Goal: Task Accomplishment & Management: Complete application form

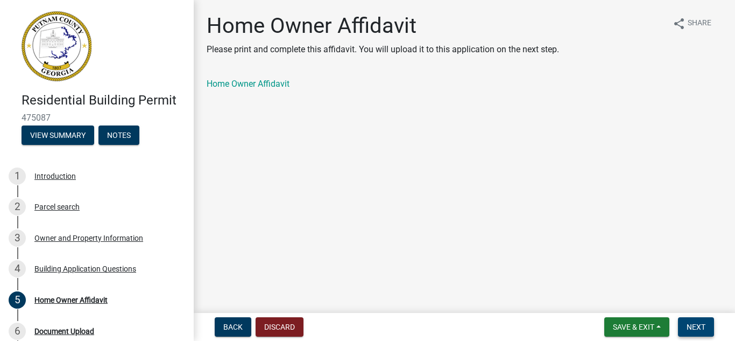
click at [695, 322] on span "Next" at bounding box center [696, 326] width 19 height 9
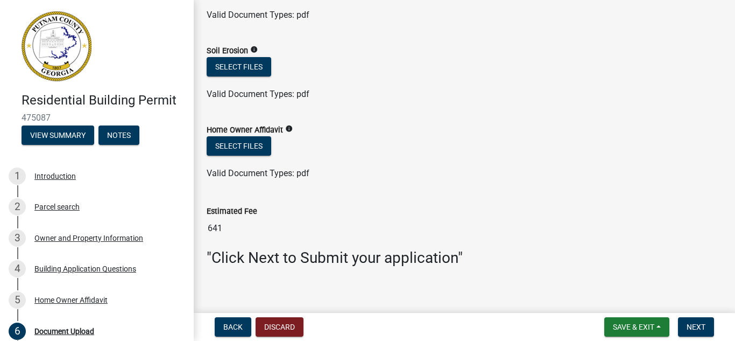
scroll to position [671, 0]
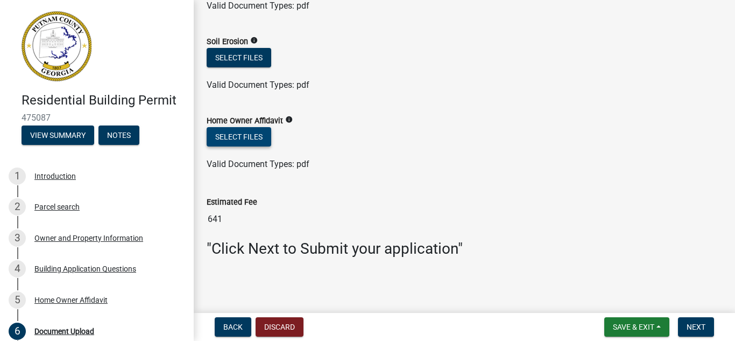
click at [235, 135] on button "Select files" at bounding box center [239, 136] width 65 height 19
click at [584, 278] on main "Document Upload share Share Septic System Approval / Location info Select files…" at bounding box center [464, 154] width 541 height 308
click at [721, 88] on div "Valid Document Types: pdf" at bounding box center [465, 85] width 532 height 13
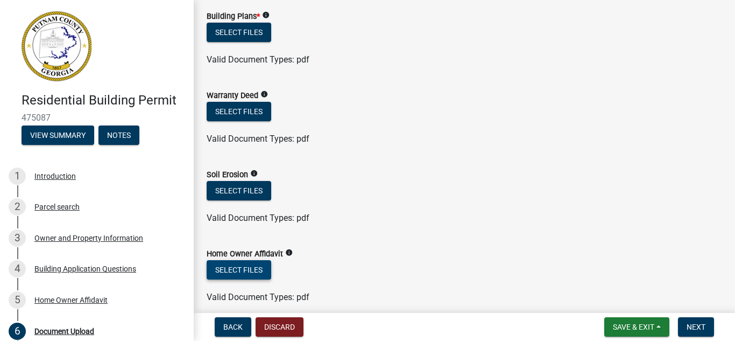
scroll to position [563, 0]
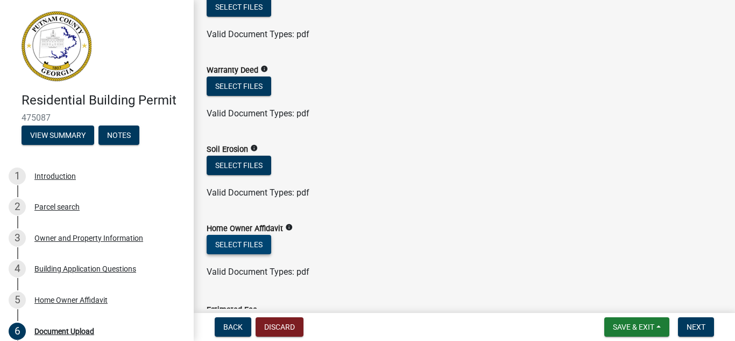
click at [242, 242] on button "Select files" at bounding box center [239, 244] width 65 height 19
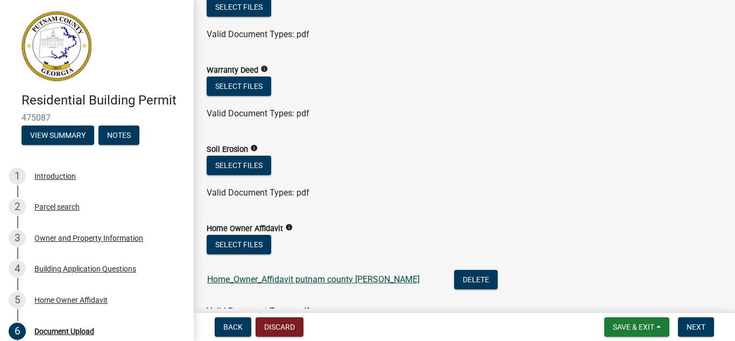
click at [334, 277] on link "Home_Owner_Affidavit putnam county Rick mill" at bounding box center [313, 279] width 213 height 10
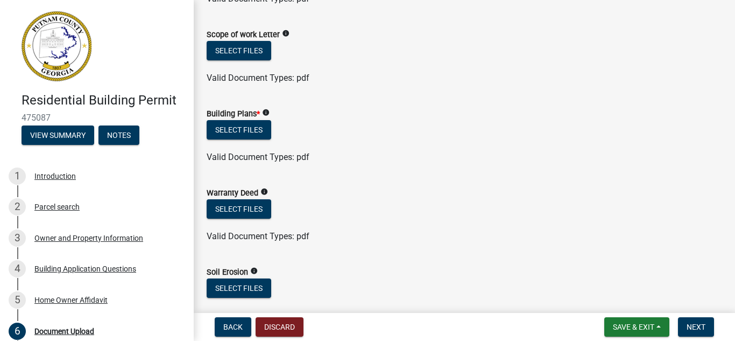
scroll to position [456, 0]
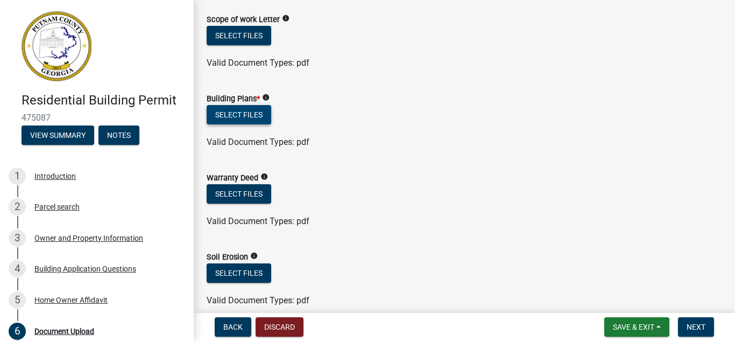
click at [234, 114] on button "Select files" at bounding box center [239, 114] width 65 height 19
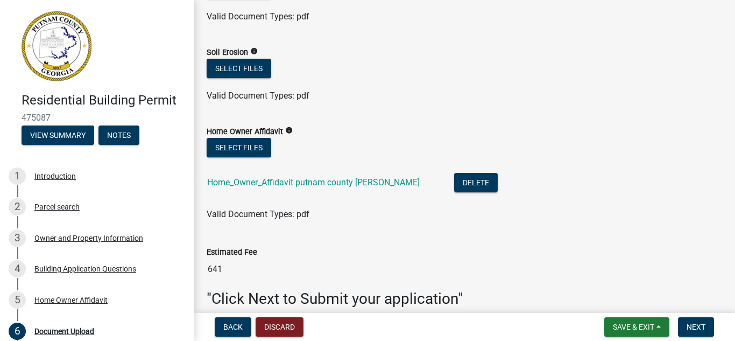
scroll to position [750, 0]
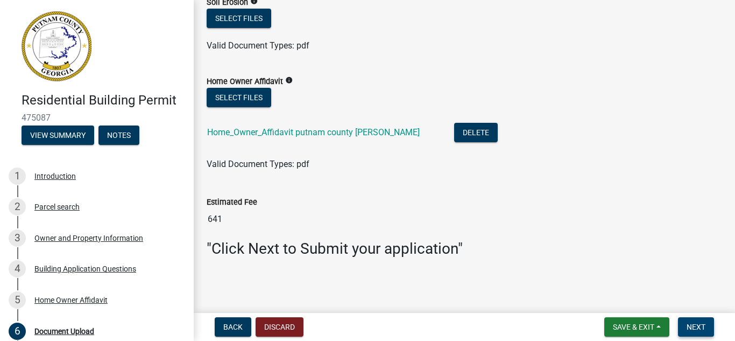
click at [698, 328] on span "Next" at bounding box center [696, 326] width 19 height 9
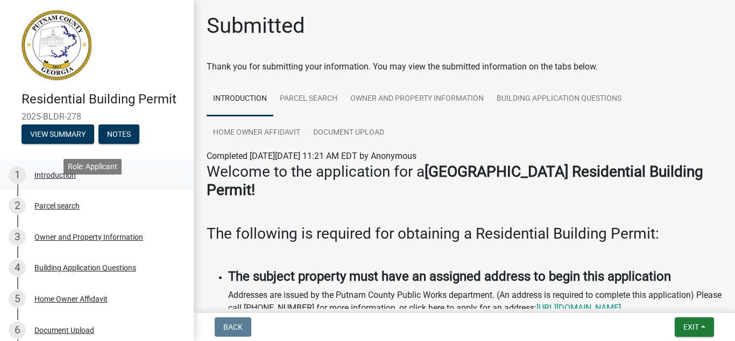
scroll to position [0, 0]
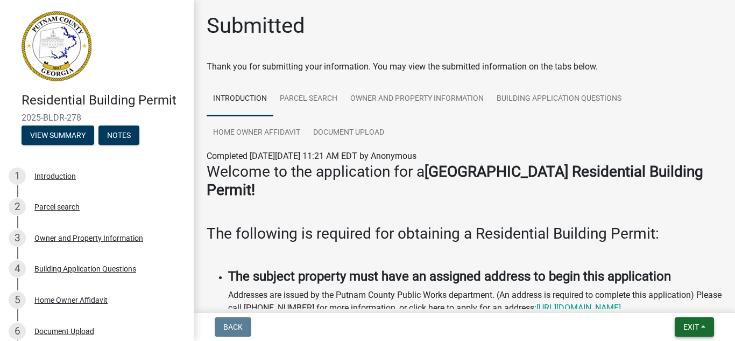
click at [697, 325] on span "Exit" at bounding box center [691, 326] width 16 height 9
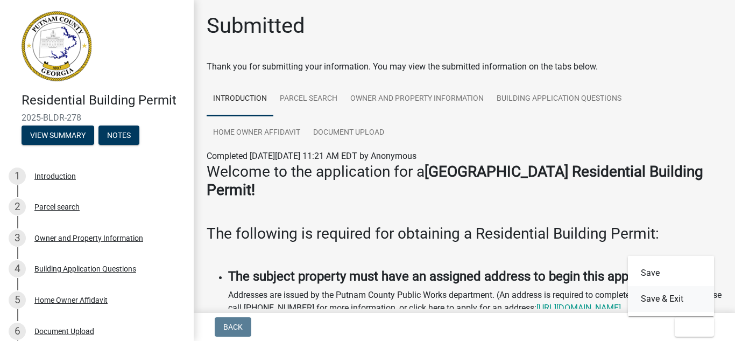
click at [670, 298] on button "Save & Exit" at bounding box center [671, 299] width 86 height 26
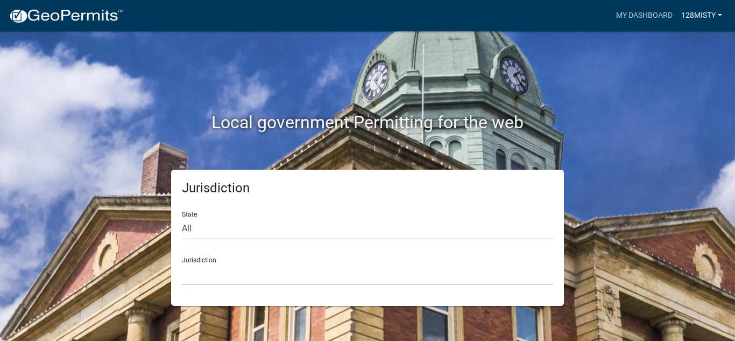
click at [712, 16] on link "128misty" at bounding box center [702, 15] width 50 height 20
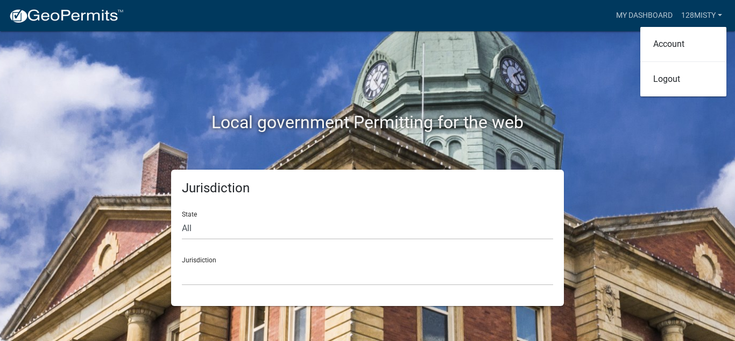
click at [620, 152] on div "Local government Permitting for the web" at bounding box center [367, 100] width 613 height 138
